Goal: Task Accomplishment & Management: Manage account settings

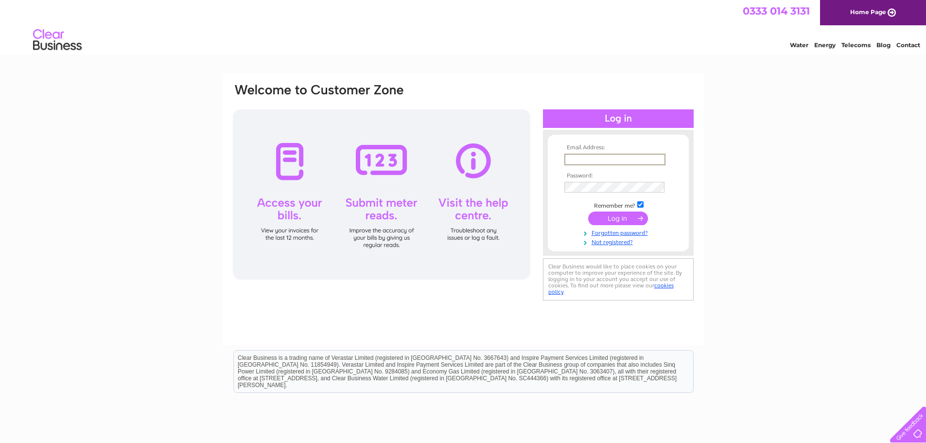
click at [593, 154] on input "text" at bounding box center [614, 160] width 101 height 12
type input "[PERSON_NAME][EMAIL_ADDRESS][PERSON_NAME][DOMAIN_NAME]"
click at [588, 211] on input "submit" at bounding box center [618, 218] width 60 height 14
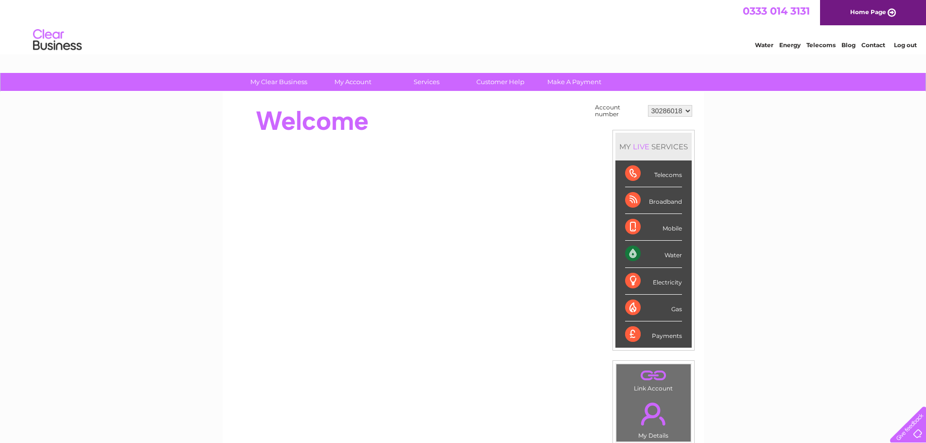
click at [667, 257] on div "Water" at bounding box center [653, 253] width 57 height 27
click at [636, 253] on div "Water" at bounding box center [653, 253] width 57 height 27
click at [354, 83] on link "My Account" at bounding box center [352, 82] width 80 height 18
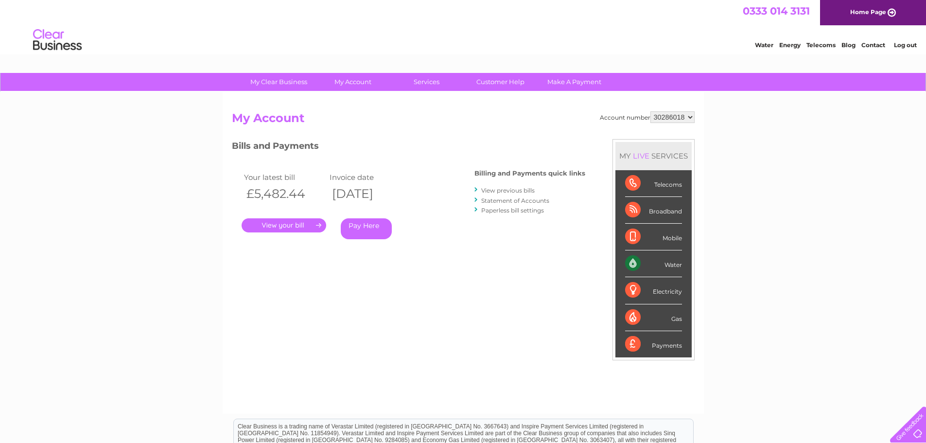
click at [289, 221] on link "." at bounding box center [283, 225] width 85 height 14
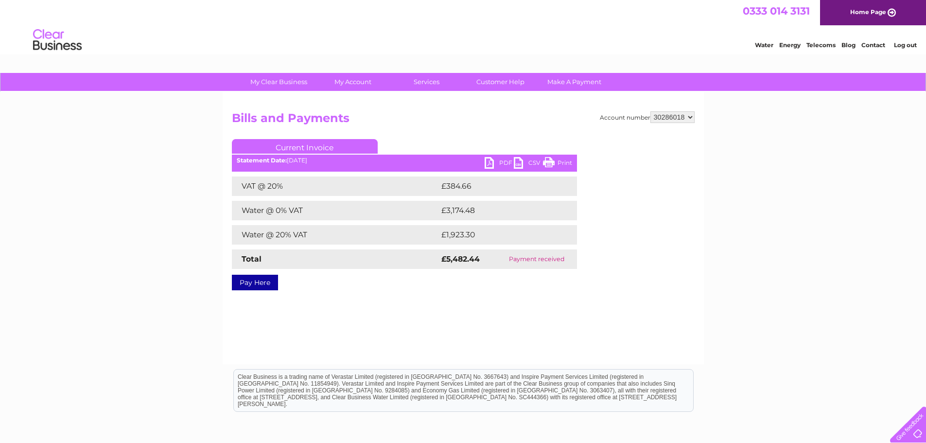
click at [501, 159] on link "PDF" at bounding box center [498, 164] width 29 height 14
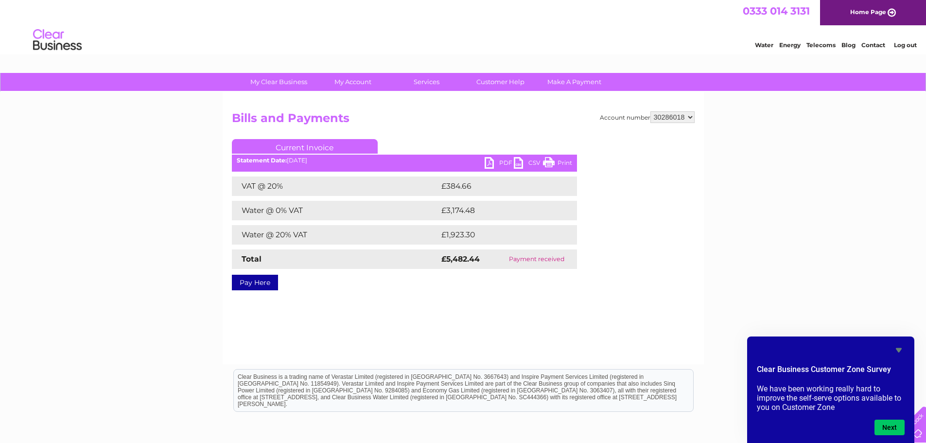
click at [908, 43] on link "Log out" at bounding box center [904, 44] width 23 height 7
